Goal: Information Seeking & Learning: Learn about a topic

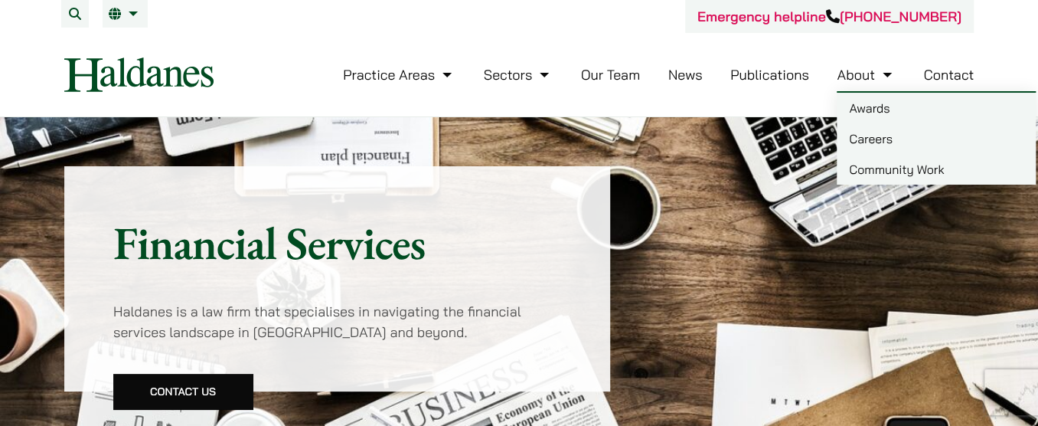
click at [870, 142] on link "Careers" at bounding box center [936, 138] width 199 height 31
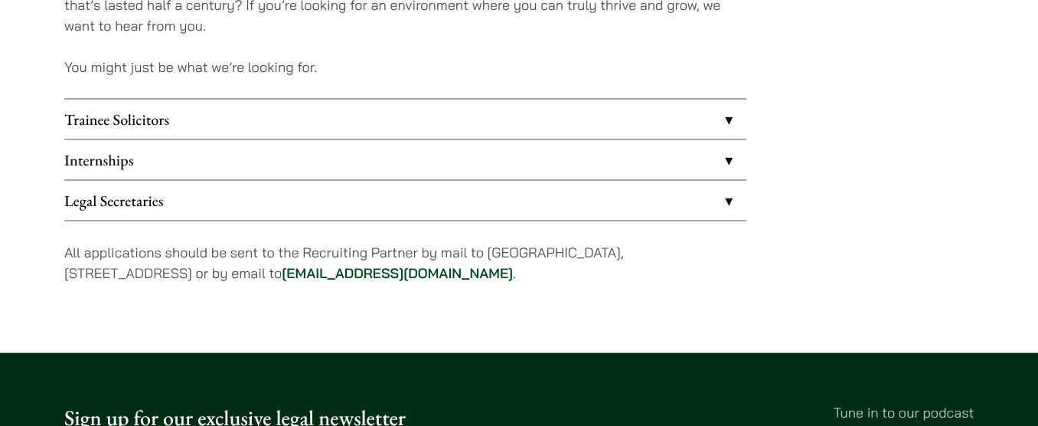
scroll to position [1392, 0]
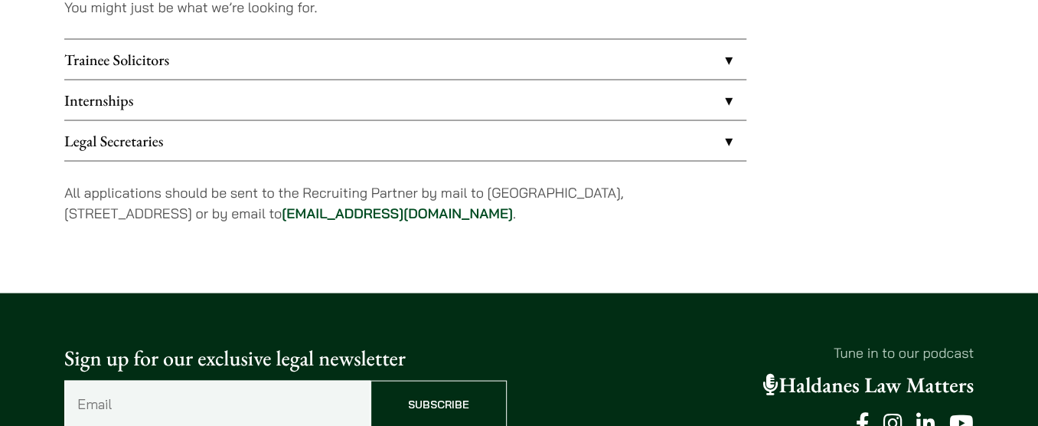
click at [441, 109] on link "Internships" at bounding box center [405, 100] width 682 height 40
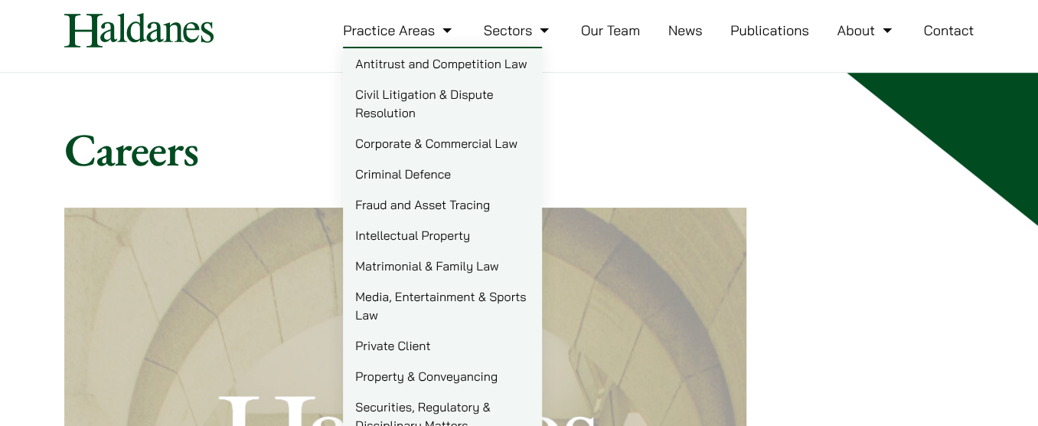
scroll to position [69, 0]
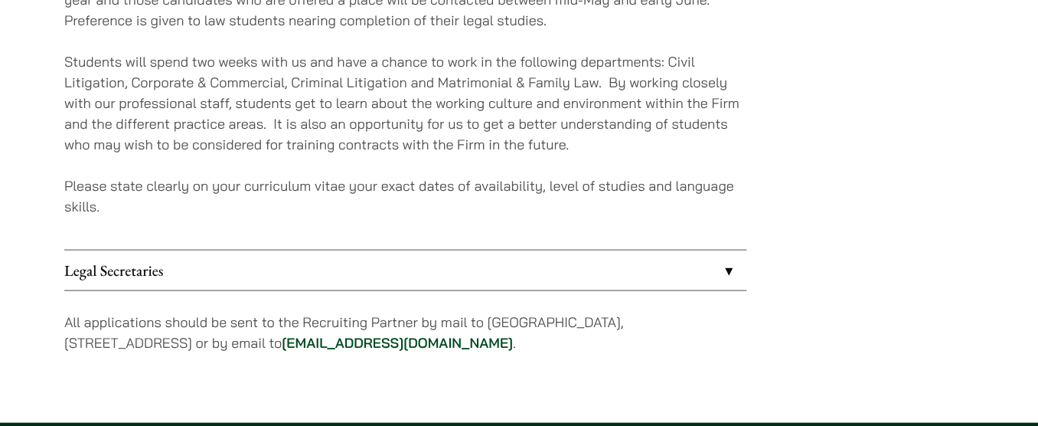
scroll to position [1600, 0]
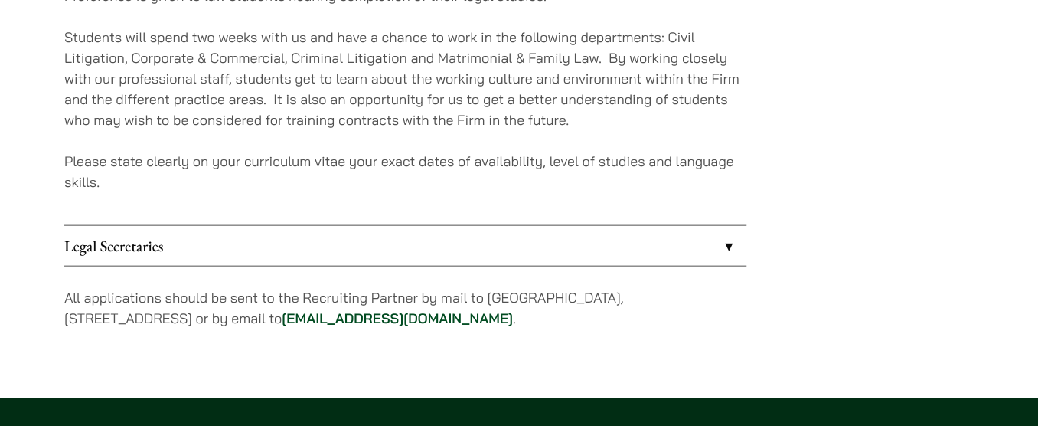
click at [662, 168] on p "Please state clearly on your curriculum vitae your exact dates of availability,…" at bounding box center [405, 171] width 682 height 41
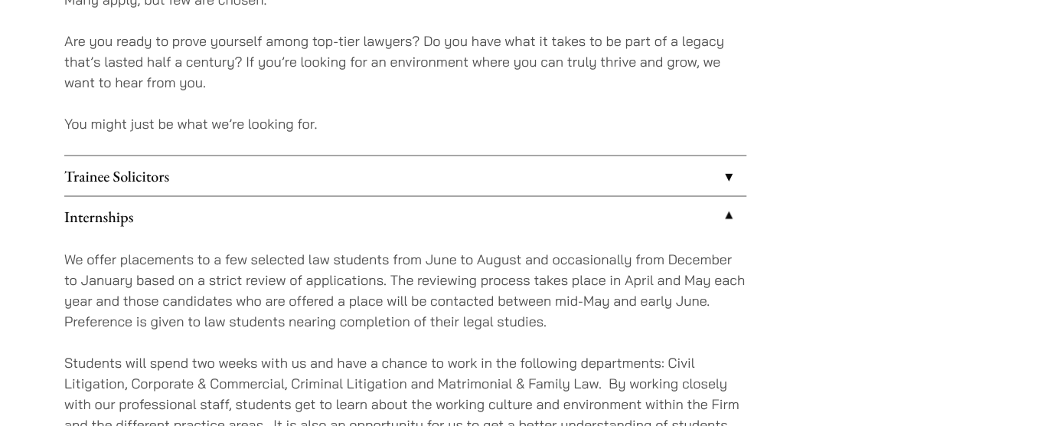
scroll to position [1392, 0]
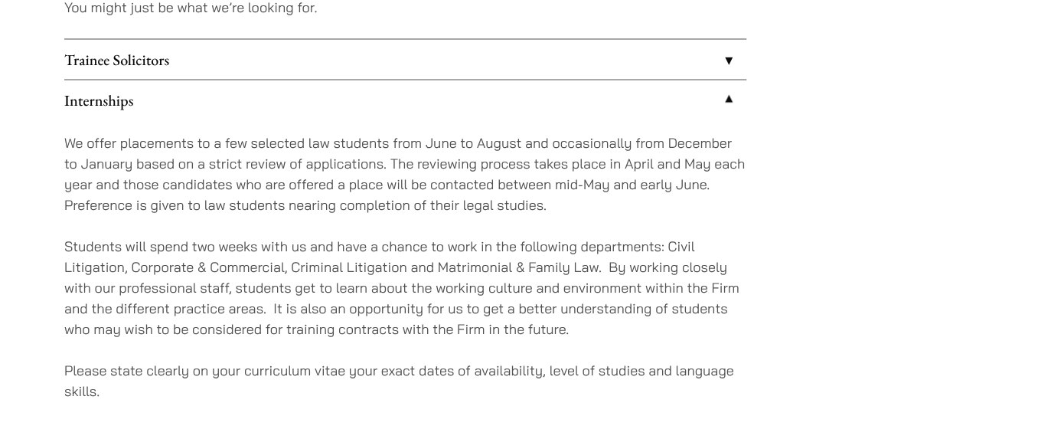
drag, startPoint x: 104, startPoint y: 152, endPoint x: 423, endPoint y: 142, distance: 318.7
click at [423, 142] on p "We offer placements to a few selected law students from June to August and occa…" at bounding box center [405, 173] width 682 height 83
drag, startPoint x: 75, startPoint y: 243, endPoint x: 227, endPoint y: 265, distance: 154.0
click at [200, 248] on p "Students will spend two weeks with us and have a chance to work in the followin…" at bounding box center [405, 286] width 682 height 103
click at [228, 265] on p "Students will spend two weeks with us and have a chance to work in the followin…" at bounding box center [405, 286] width 682 height 103
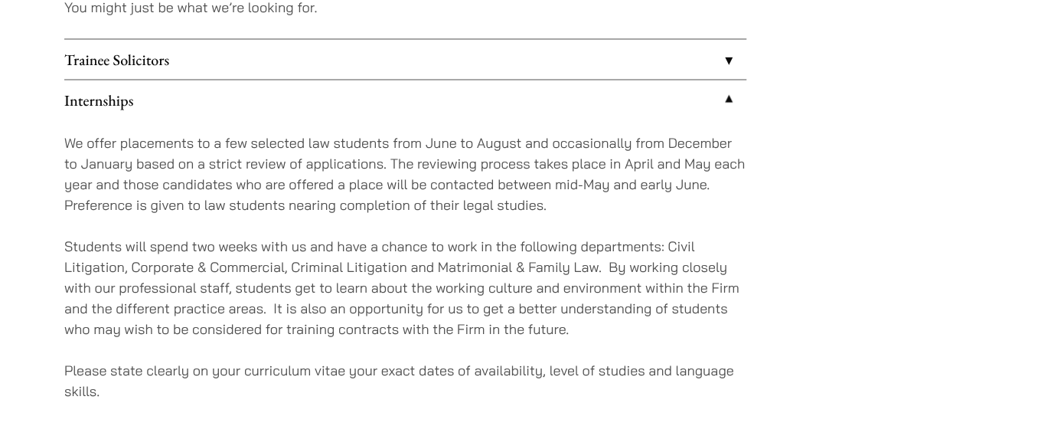
click at [316, 240] on p "Students will spend two weeks with us and have a chance to work in the followin…" at bounding box center [405, 286] width 682 height 103
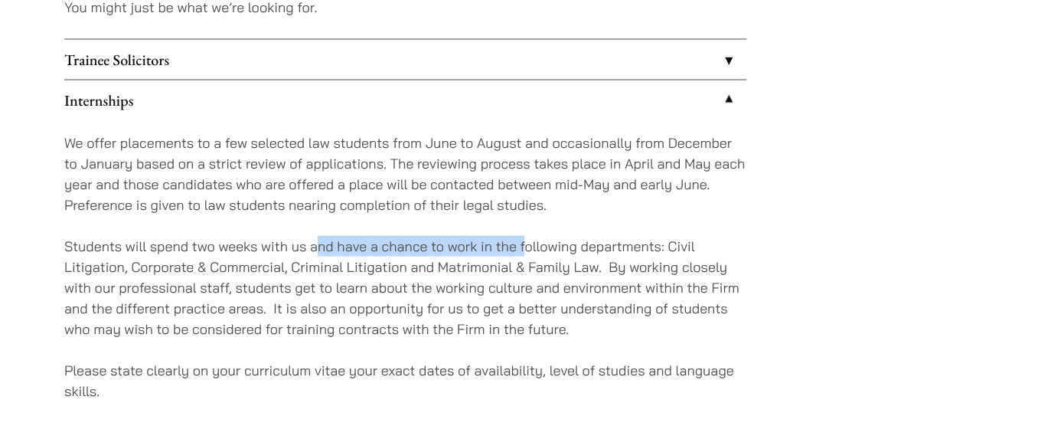
drag, startPoint x: 317, startPoint y: 244, endPoint x: 522, endPoint y: 249, distance: 205.3
click at [522, 249] on p "Students will spend two weeks with us and have a chance to work in the followin…" at bounding box center [405, 286] width 682 height 103
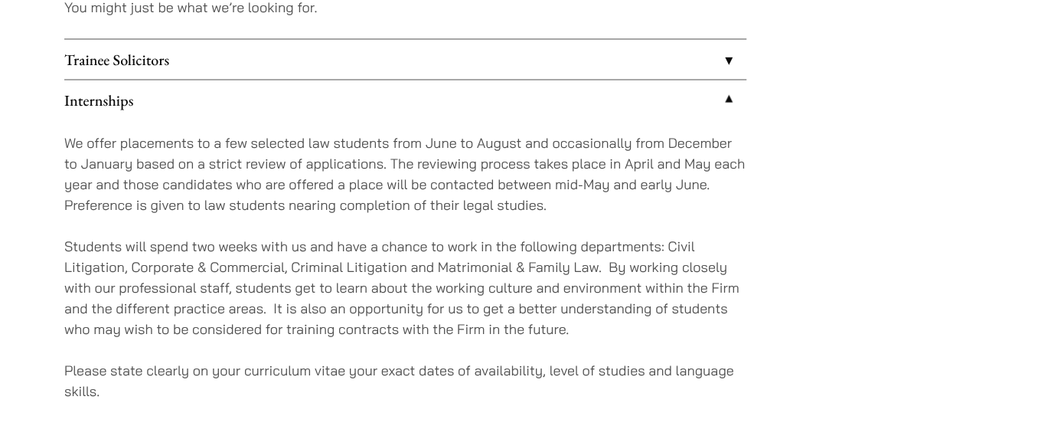
drag, startPoint x: 671, startPoint y: 237, endPoint x: 672, endPoint y: 246, distance: 8.5
click at [672, 246] on p "Students will spend two weeks with us and have a chance to work in the followin…" at bounding box center [405, 286] width 682 height 103
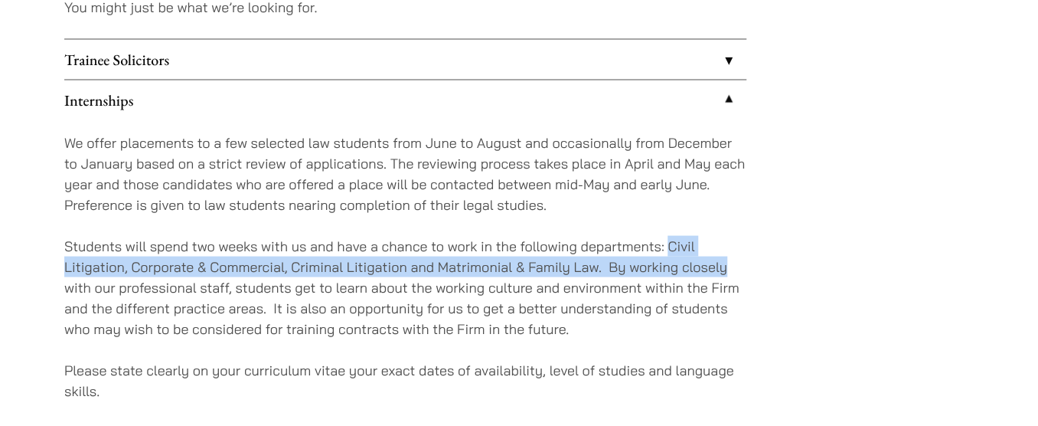
drag, startPoint x: 668, startPoint y: 244, endPoint x: 729, endPoint y: 269, distance: 66.0
click at [729, 269] on p "Students will spend two weeks with us and have a chance to work in the followin…" at bounding box center [405, 286] width 682 height 103
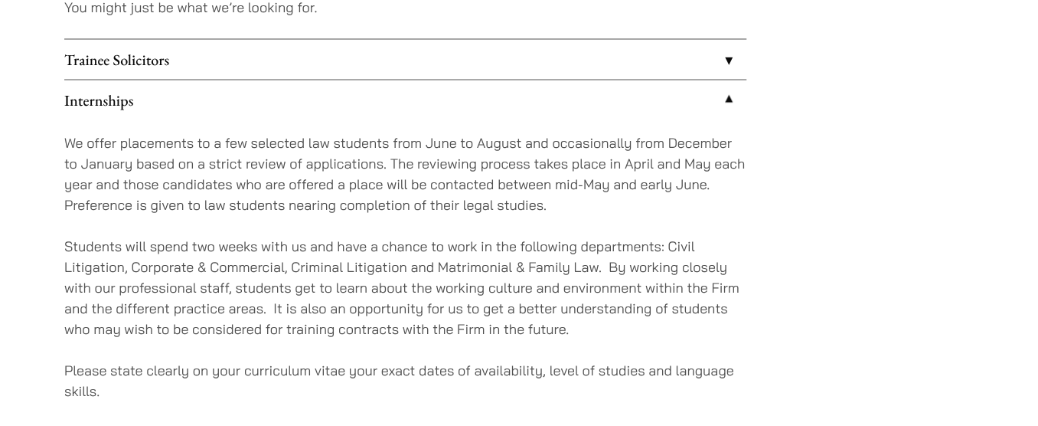
click at [681, 303] on p "Students will spend two weeks with us and have a chance to work in the followin…" at bounding box center [405, 286] width 682 height 103
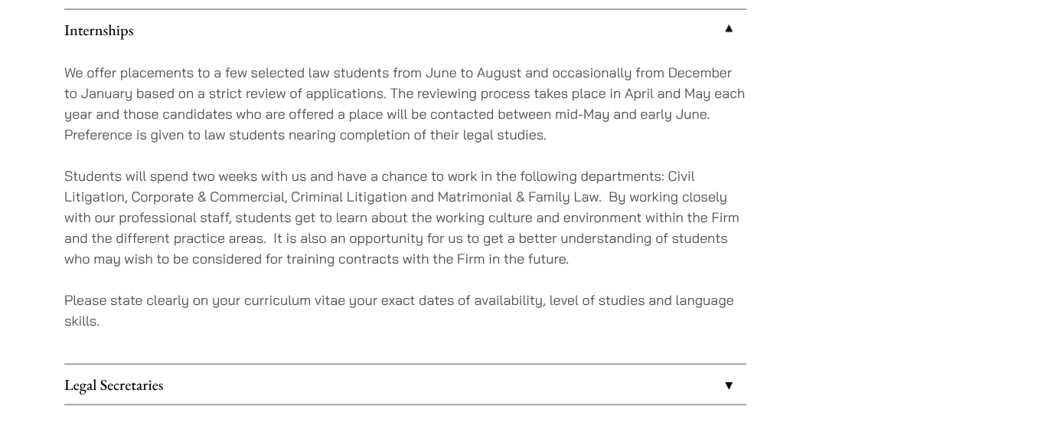
click at [580, 233] on p "Students will spend two weeks with us and have a chance to work in the followin…" at bounding box center [405, 216] width 682 height 103
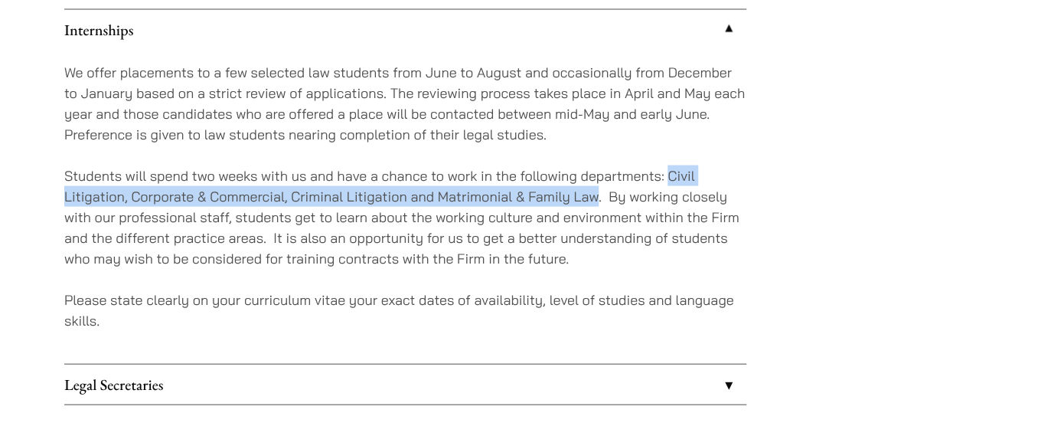
drag, startPoint x: 668, startPoint y: 170, endPoint x: 599, endPoint y: 201, distance: 75.7
click at [599, 201] on p "Students will spend two weeks with us and have a chance to work in the followin…" at bounding box center [405, 216] width 682 height 103
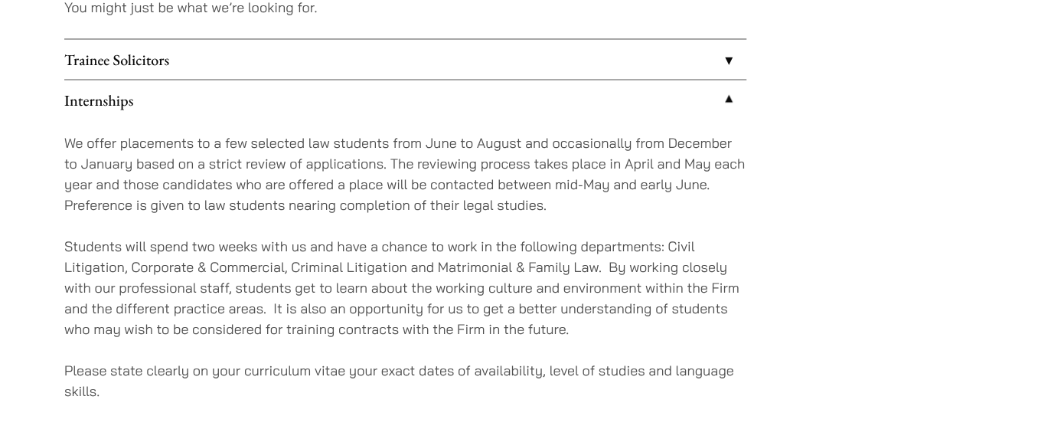
click at [552, 139] on p "We offer placements to a few selected law students from June to August and occa…" at bounding box center [405, 173] width 682 height 83
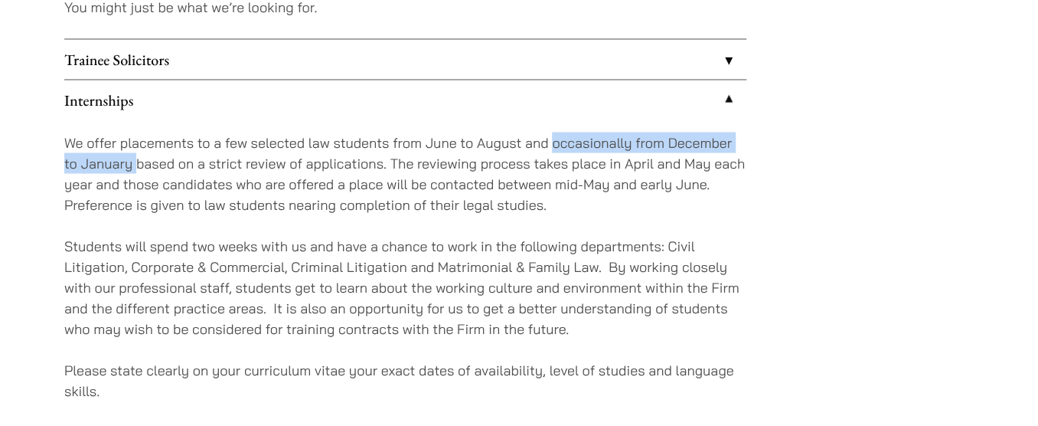
drag, startPoint x: 557, startPoint y: 141, endPoint x: 137, endPoint y: 159, distance: 420.0
click at [136, 159] on p "We offer placements to a few selected law students from June to August and occa…" at bounding box center [405, 173] width 682 height 83
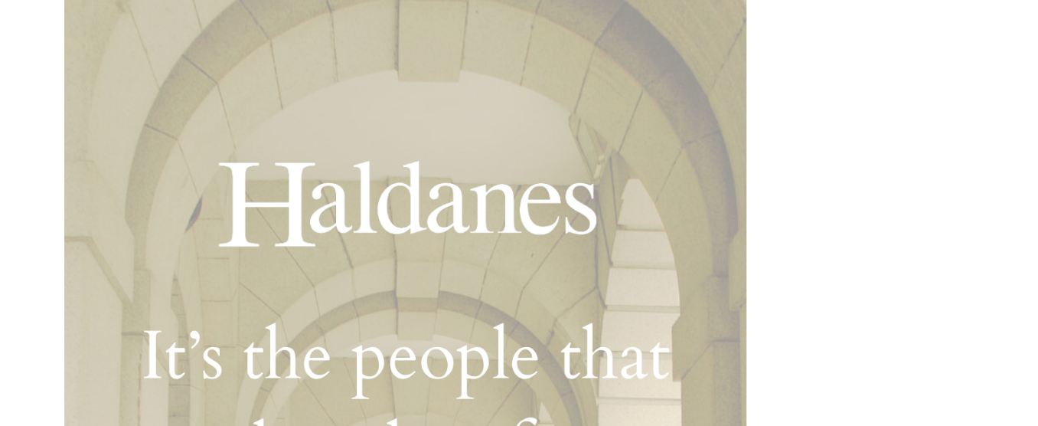
scroll to position [0, 0]
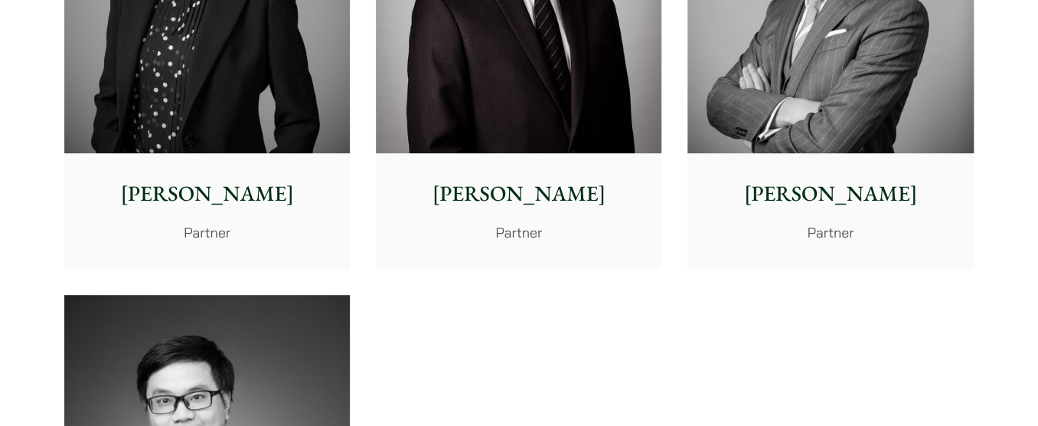
scroll to position [3410, 0]
